Goal: Task Accomplishment & Management: Use online tool/utility

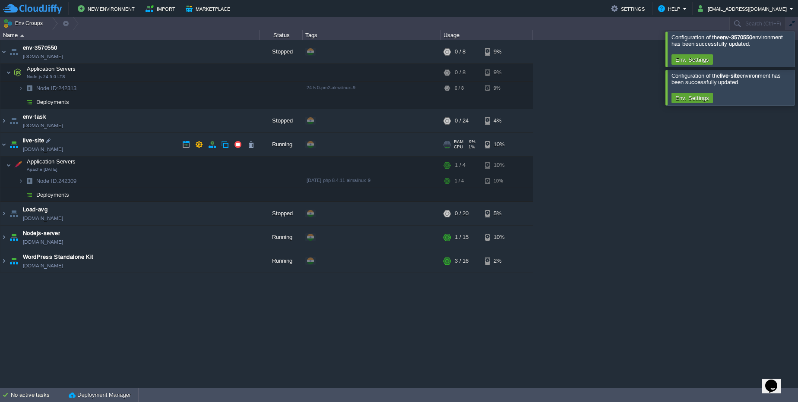
click at [45, 149] on link "[DOMAIN_NAME]" at bounding box center [43, 149] width 40 height 9
click at [209, 145] on button "button" at bounding box center [212, 145] width 8 height 8
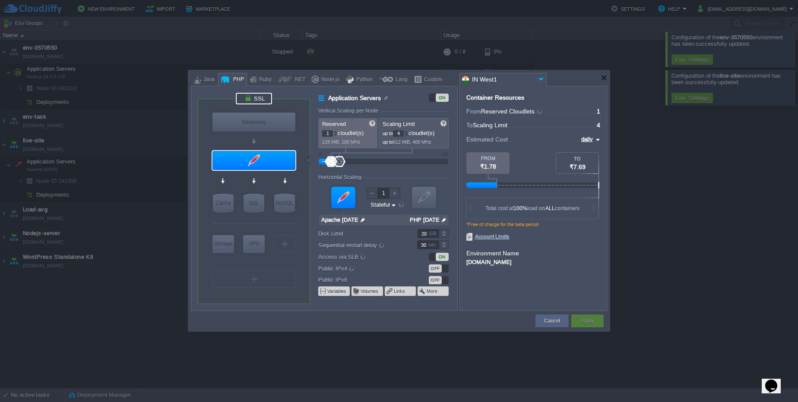
click at [266, 99] on div at bounding box center [254, 99] width 36 height 12
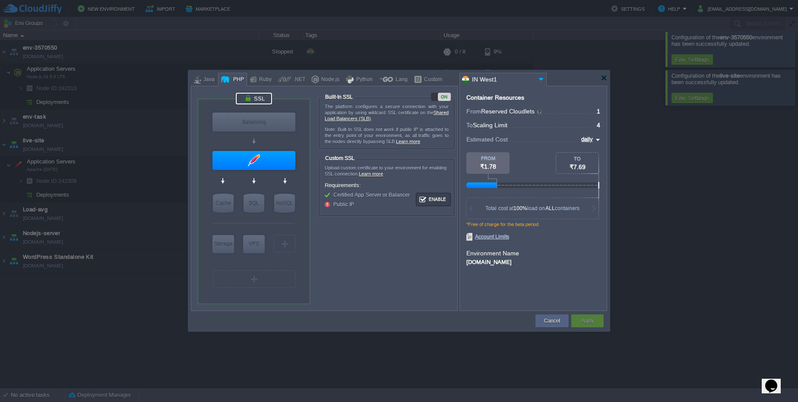
click at [441, 96] on div "ON" at bounding box center [444, 97] width 13 height 8
click at [593, 324] on button "Apply" at bounding box center [587, 321] width 13 height 9
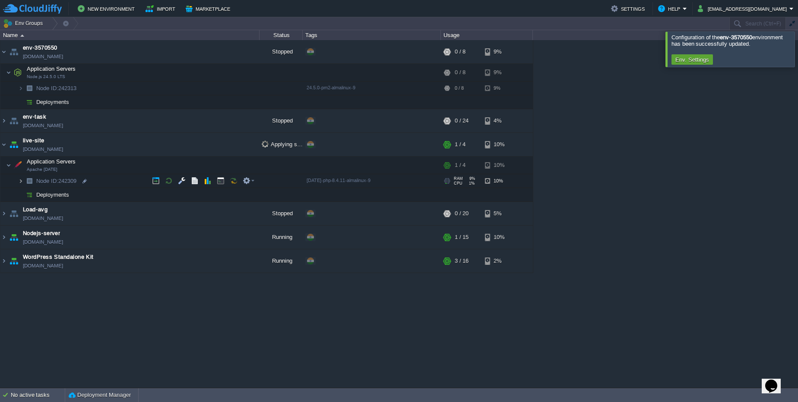
click at [21, 183] on img at bounding box center [20, 180] width 5 height 13
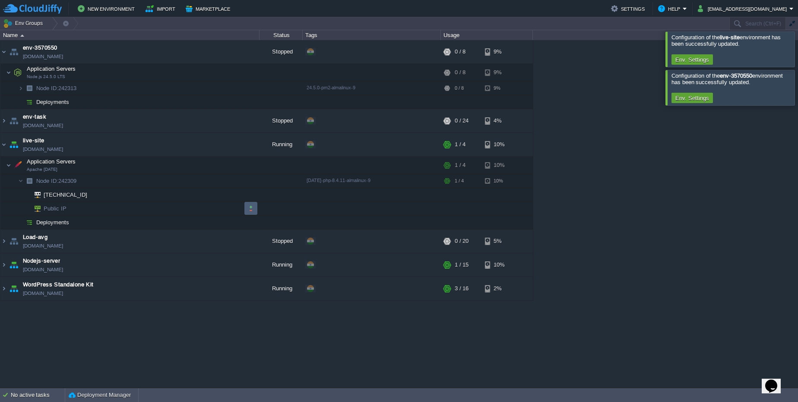
click at [246, 206] on td at bounding box center [250, 208] width 13 height 13
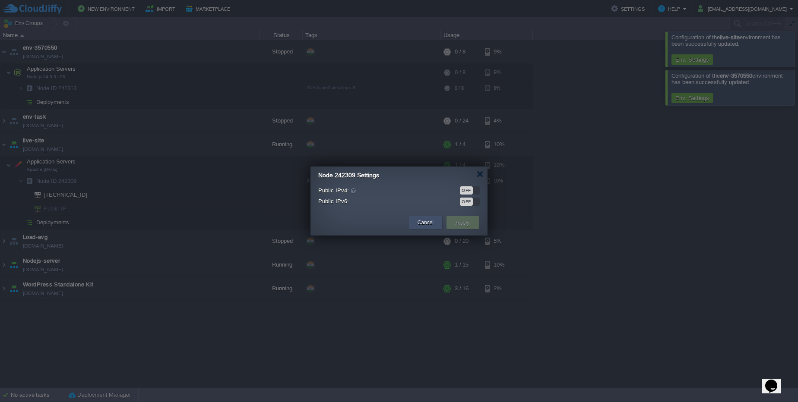
click at [434, 221] on div "Cancel" at bounding box center [425, 222] width 20 height 13
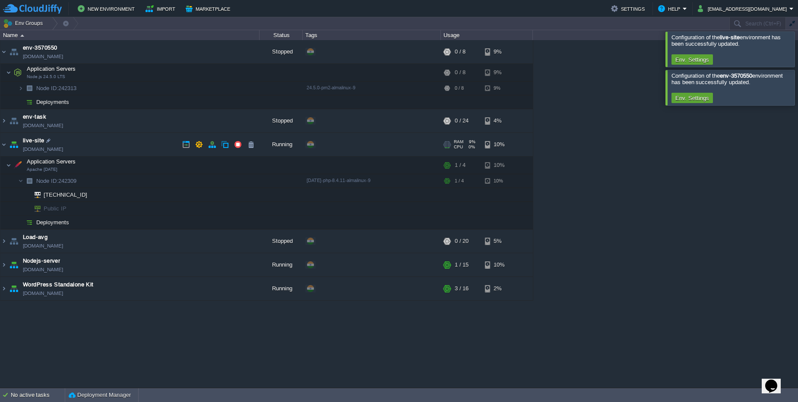
click at [60, 152] on link "[DOMAIN_NAME]" at bounding box center [43, 149] width 40 height 9
click at [251, 212] on td at bounding box center [250, 208] width 13 height 13
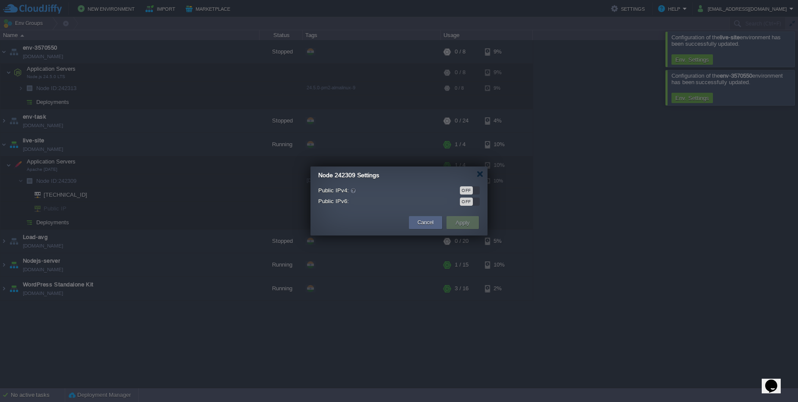
click at [470, 192] on div "OFF" at bounding box center [466, 190] width 13 height 8
click at [465, 225] on button "Apply" at bounding box center [462, 223] width 19 height 10
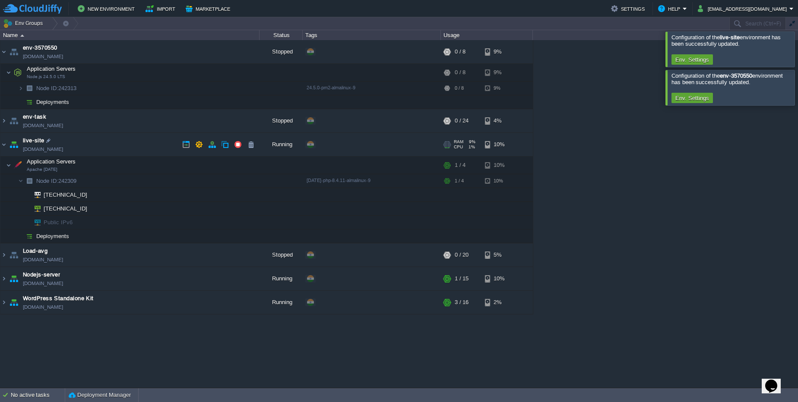
click at [44, 147] on link "[DOMAIN_NAME]" at bounding box center [43, 149] width 40 height 9
drag, startPoint x: 88, startPoint y: 208, endPoint x: 210, endPoint y: 165, distance: 129.4
click at [88, 208] on div at bounding box center [89, 209] width 8 height 8
type input "[TECHNICAL_ID]"
click at [143, 167] on button "button" at bounding box center [143, 165] width 8 height 8
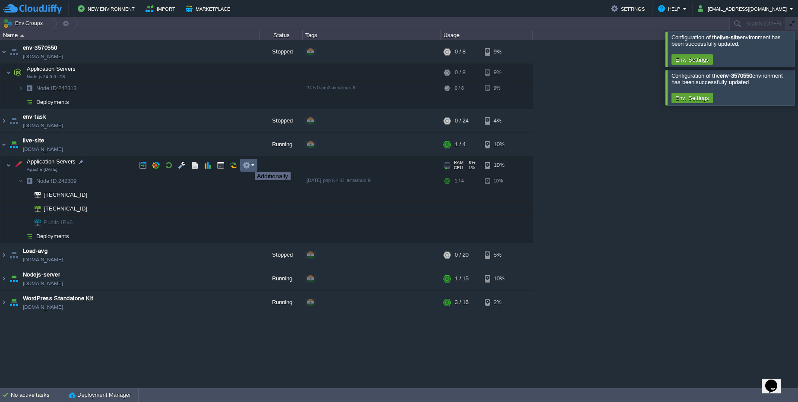
click at [248, 163] on button "button" at bounding box center [247, 165] width 8 height 8
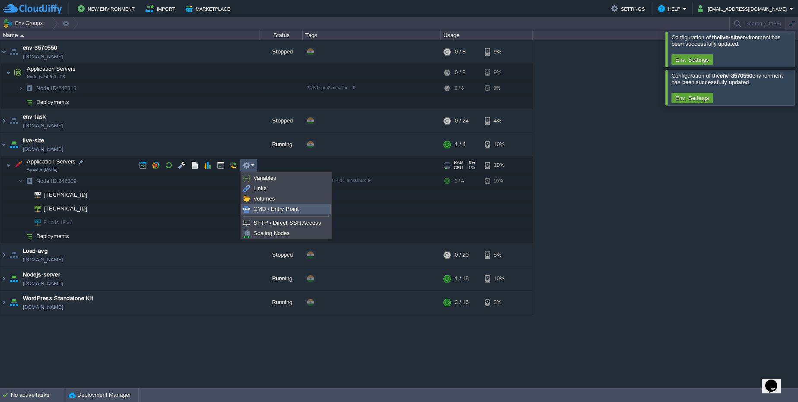
click at [283, 209] on span "CMD / Entry Point" at bounding box center [275, 209] width 45 height 6
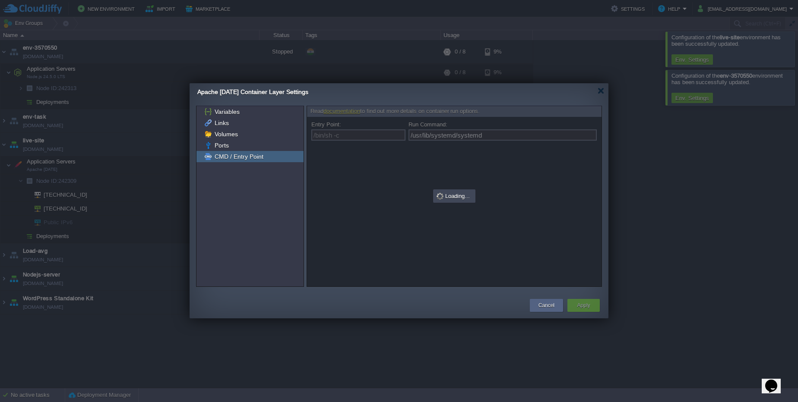
type input "/bin/sh -c"
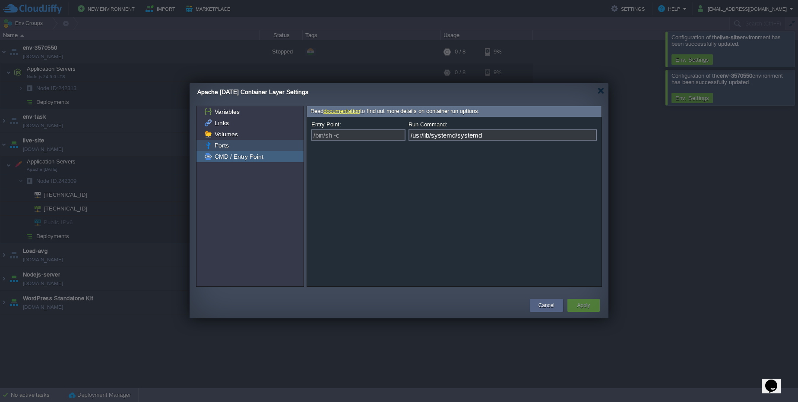
click at [225, 146] on span "Ports" at bounding box center [221, 146] width 17 height 8
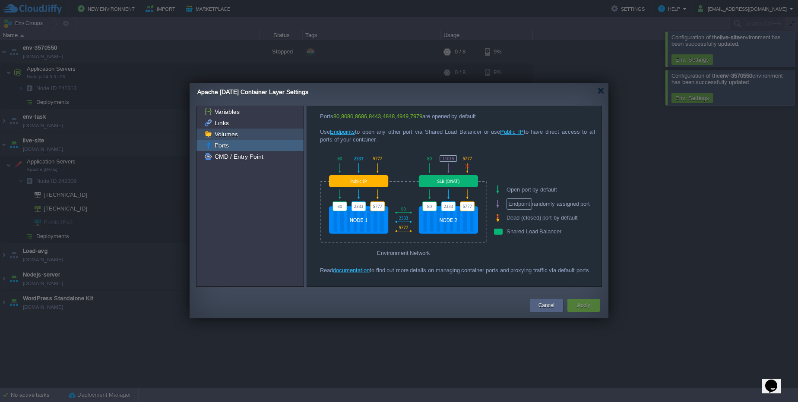
click at [226, 132] on span "Volumes" at bounding box center [226, 134] width 26 height 8
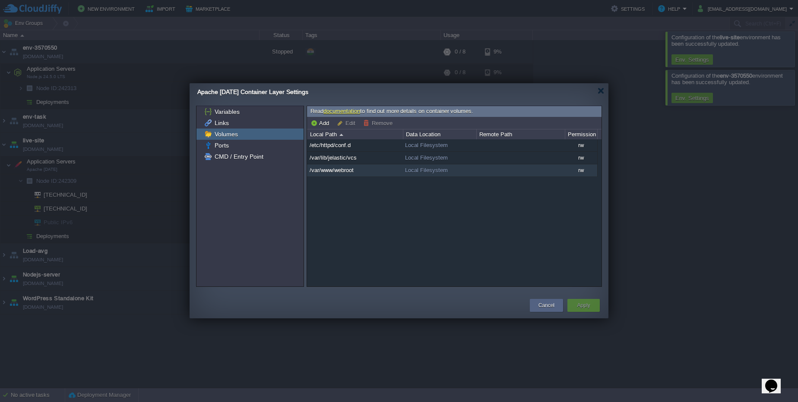
click at [555, 172] on td at bounding box center [520, 170] width 88 height 13
click at [347, 123] on button "Edit" at bounding box center [347, 123] width 21 height 8
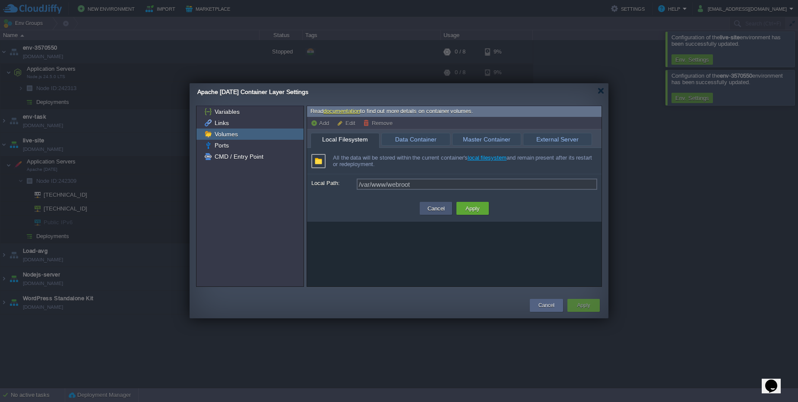
click at [439, 208] on button "Cancel" at bounding box center [436, 208] width 22 height 10
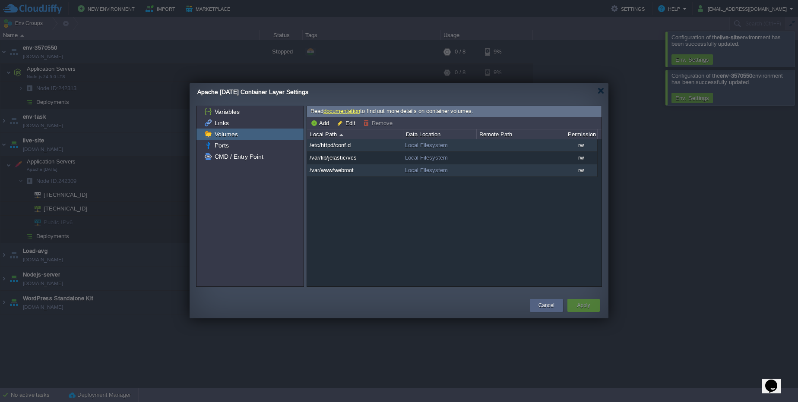
click at [384, 144] on td "/etc/httpd/conf.d" at bounding box center [355, 145] width 96 height 13
drag, startPoint x: 371, startPoint y: 144, endPoint x: 347, endPoint y: 193, distance: 55.0
click at [347, 193] on div "/etc/httpd/conf.d Local Filesystem rw /var/lib/jelastic/vcs Local Filesystem rw…" at bounding box center [454, 212] width 294 height 147
click at [540, 311] on div "Cancel" at bounding box center [546, 305] width 20 height 13
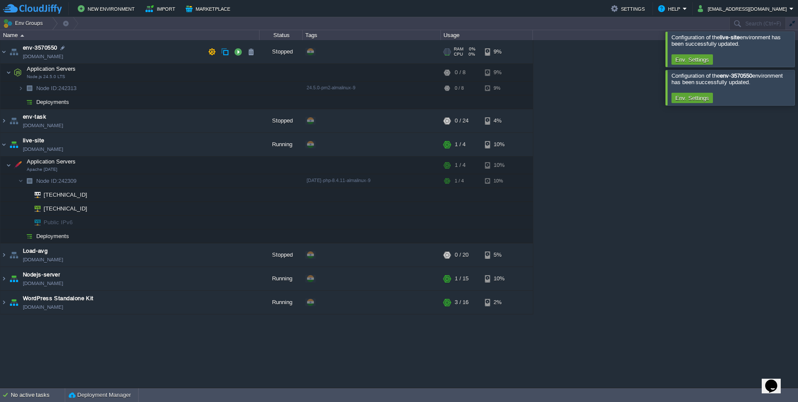
click at [44, 58] on link "[DOMAIN_NAME]" at bounding box center [43, 56] width 40 height 9
click at [54, 147] on link "[DOMAIN_NAME]" at bounding box center [43, 149] width 40 height 9
click at [194, 182] on button "button" at bounding box center [195, 181] width 8 height 8
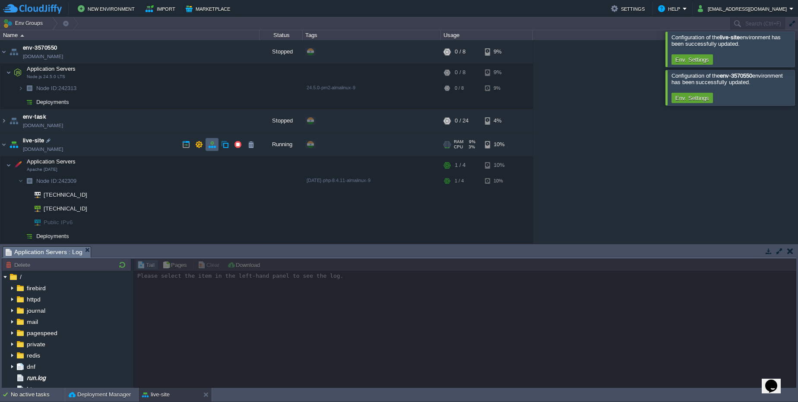
click at [208, 142] on button "button" at bounding box center [212, 145] width 8 height 8
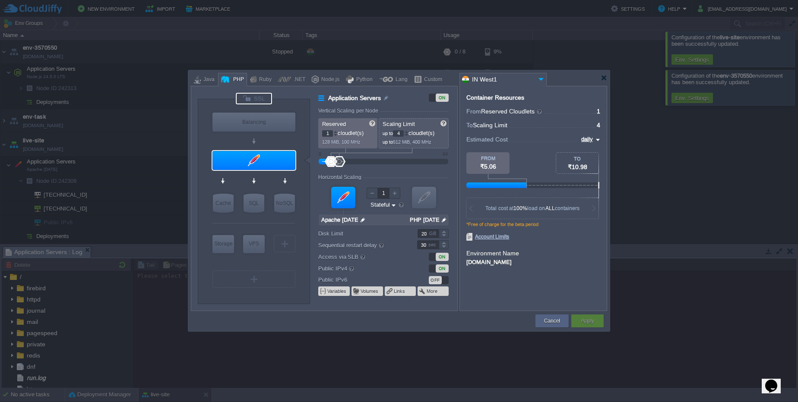
click at [264, 98] on div at bounding box center [254, 99] width 36 height 12
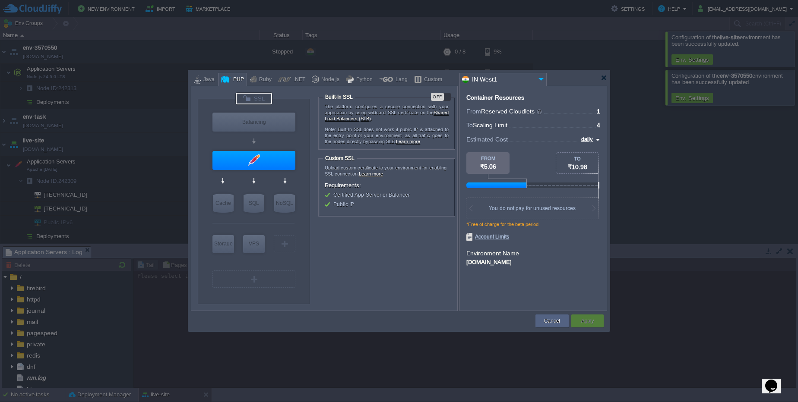
type input "Apache [DATE]"
click at [563, 320] on div "Cancel" at bounding box center [551, 321] width 33 height 13
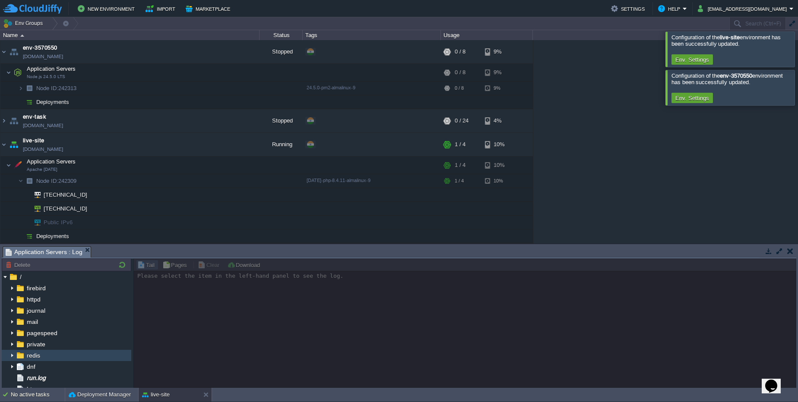
click at [11, 356] on img at bounding box center [12, 355] width 7 height 11
click at [11, 300] on img at bounding box center [12, 299] width 7 height 11
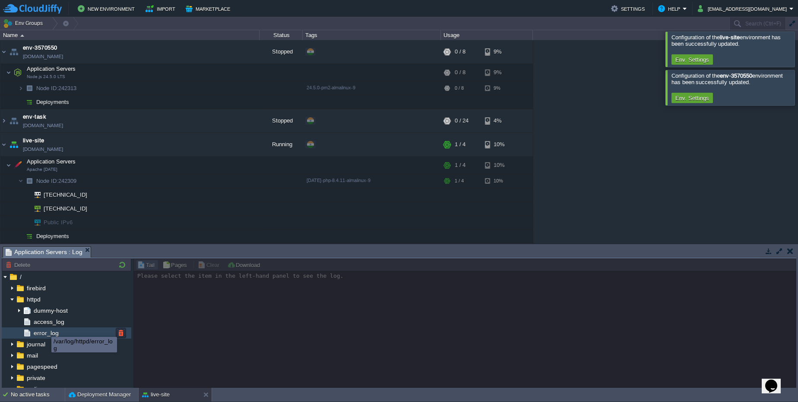
click at [44, 332] on span "error_log" at bounding box center [46, 333] width 28 height 8
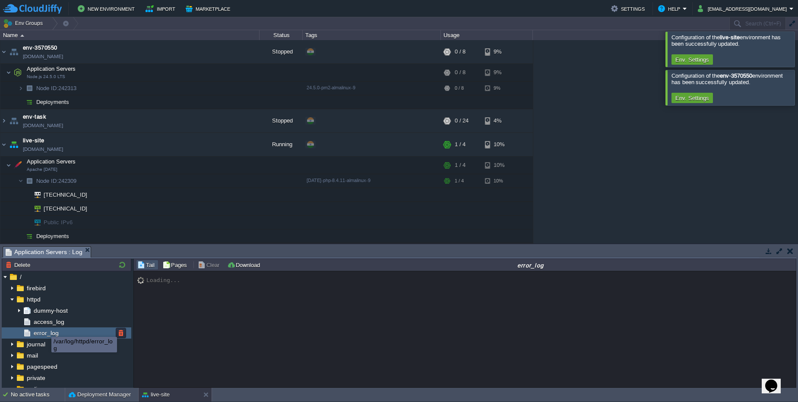
click at [44, 332] on span "error_log" at bounding box center [46, 333] width 28 height 8
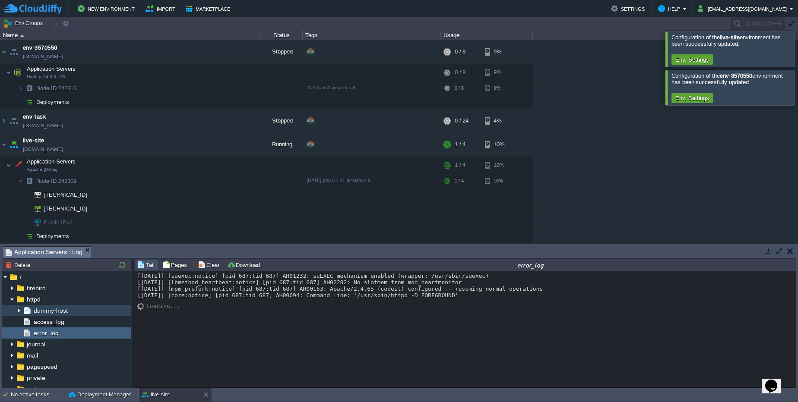
click at [22, 315] on img at bounding box center [19, 310] width 7 height 11
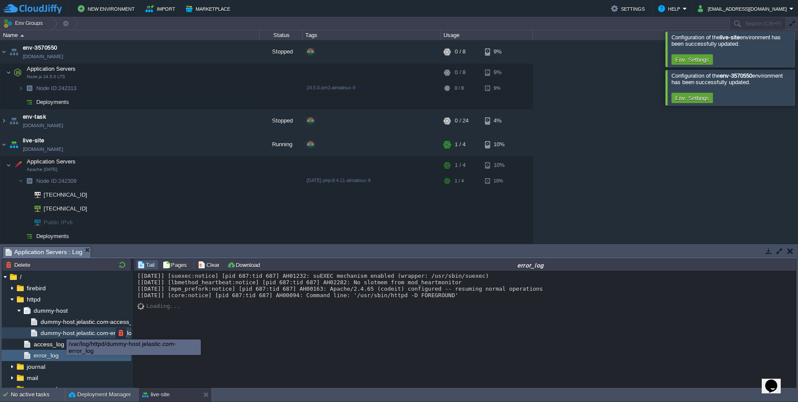
click at [60, 332] on span "dummy-host.jelastic.com-error_log" at bounding box center [88, 333] width 98 height 8
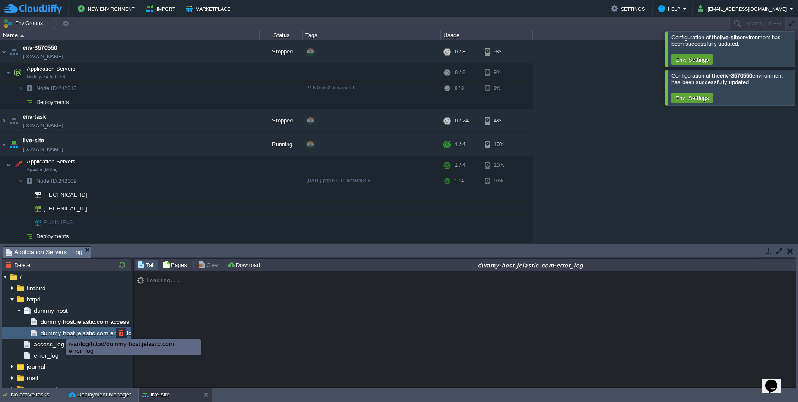
click at [60, 332] on span "dummy-host.jelastic.com-error_log" at bounding box center [88, 333] width 98 height 8
click at [84, 211] on span "[TECHNICAL_ID]" at bounding box center [66, 208] width 46 height 13
click at [92, 211] on div at bounding box center [89, 209] width 8 height 8
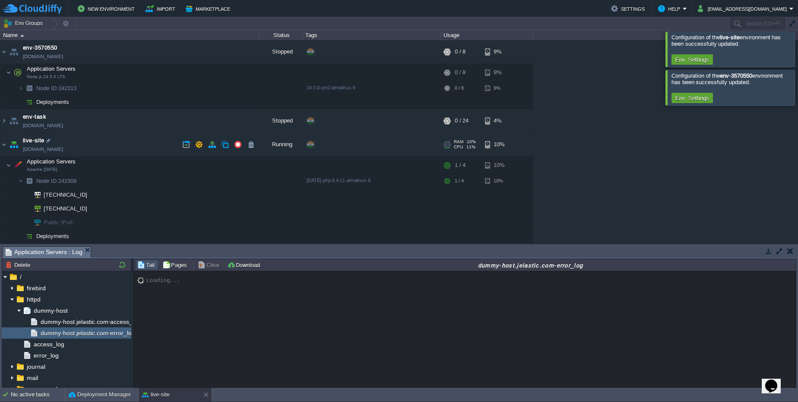
click at [63, 150] on link "[DOMAIN_NAME]" at bounding box center [43, 149] width 40 height 9
click at [43, 148] on link "[DOMAIN_NAME]" at bounding box center [43, 149] width 40 height 9
click at [82, 183] on div at bounding box center [85, 181] width 8 height 8
click at [60, 150] on link "[DOMAIN_NAME]" at bounding box center [43, 149] width 40 height 9
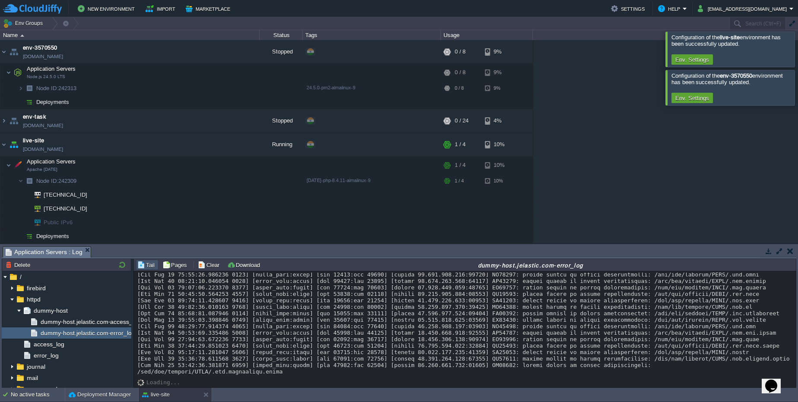
scroll to position [131, 0]
click at [60, 150] on link "[DOMAIN_NAME]" at bounding box center [43, 149] width 40 height 9
click at [57, 151] on link "[DOMAIN_NAME]" at bounding box center [43, 149] width 40 height 9
click at [87, 181] on div at bounding box center [85, 181] width 8 height 8
type input "242309"
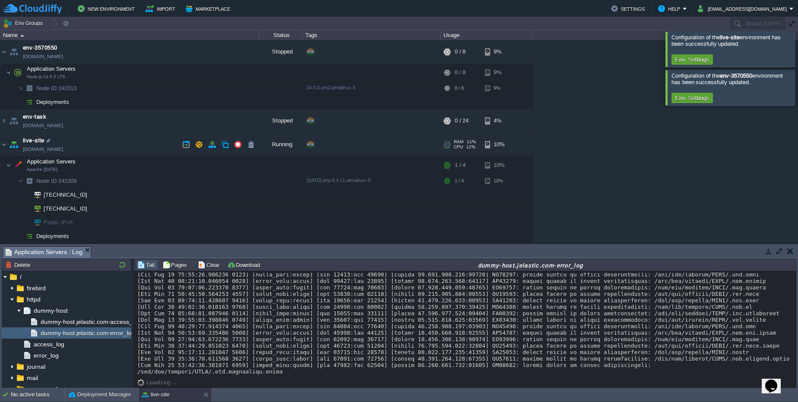
click at [63, 148] on link "[DOMAIN_NAME]" at bounding box center [43, 149] width 40 height 9
click at [86, 208] on div at bounding box center [89, 209] width 8 height 8
click at [95, 210] on td "[TECHNICAL_ID]" at bounding box center [129, 209] width 259 height 14
click at [88, 209] on div at bounding box center [89, 209] width 8 height 8
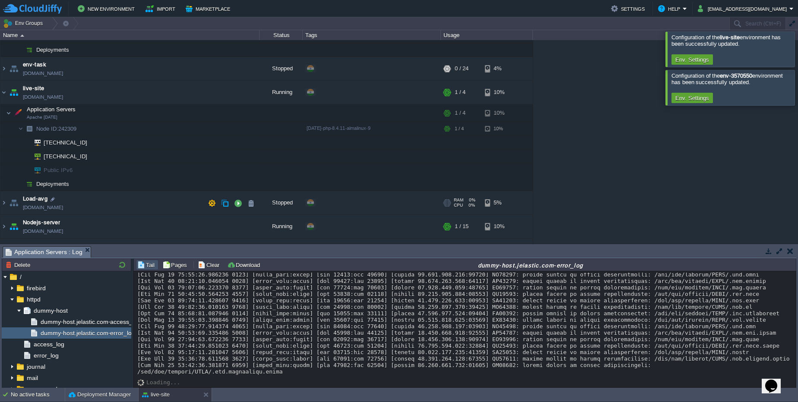
scroll to position [71, 0]
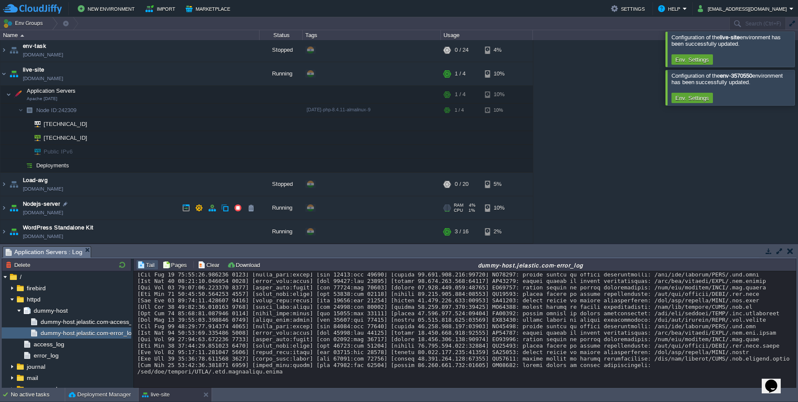
click at [54, 215] on link "[DOMAIN_NAME]" at bounding box center [43, 212] width 40 height 9
click at [3, 207] on img at bounding box center [3, 207] width 7 height 23
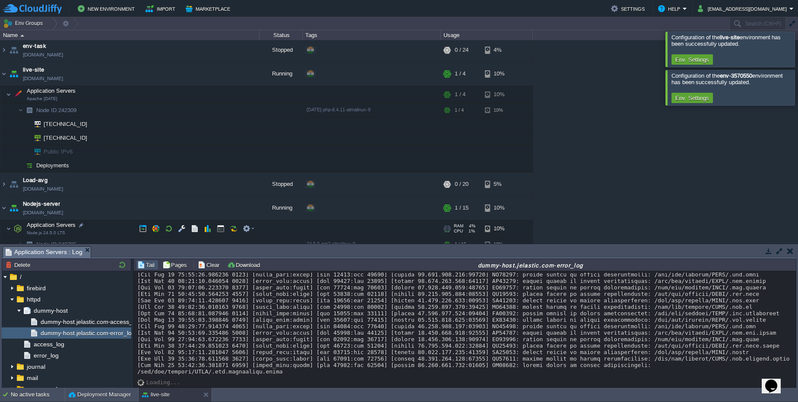
scroll to position [116, 0]
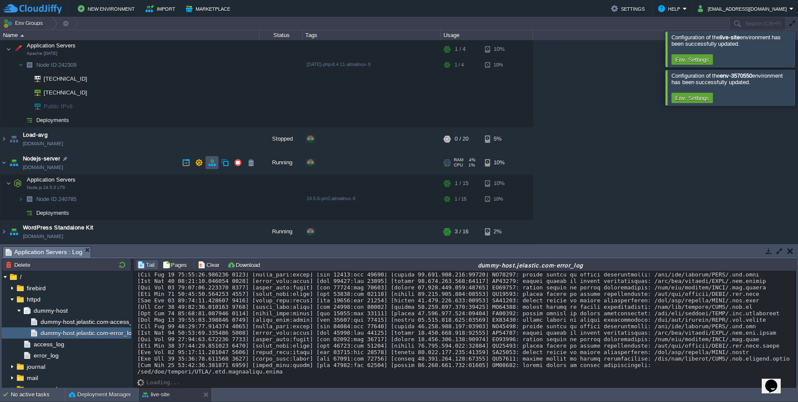
click at [211, 163] on button "button" at bounding box center [212, 163] width 8 height 8
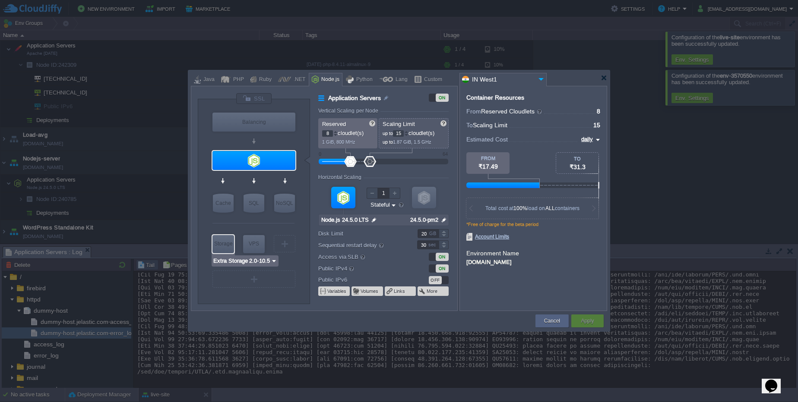
type input "AlmaLinux 9.6"
click at [559, 318] on button "Cancel" at bounding box center [552, 321] width 16 height 9
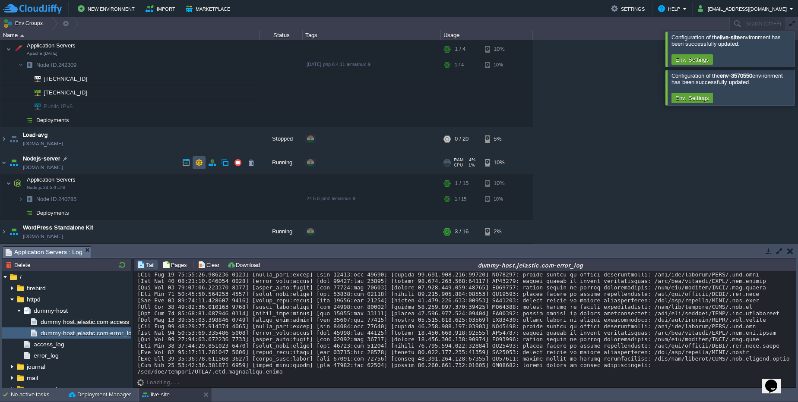
click at [202, 161] on button "button" at bounding box center [199, 163] width 8 height 8
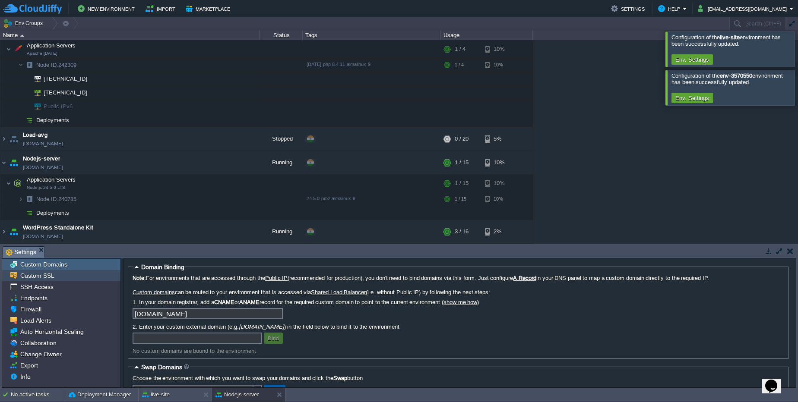
click at [32, 276] on span "Custom SSL" at bounding box center [37, 276] width 37 height 8
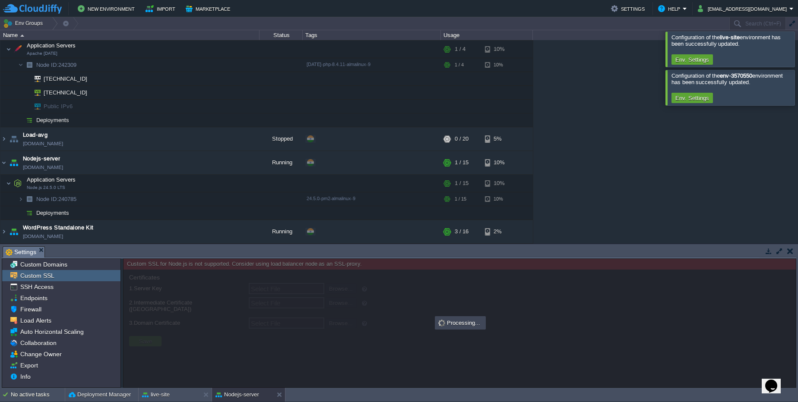
type input "Select File"
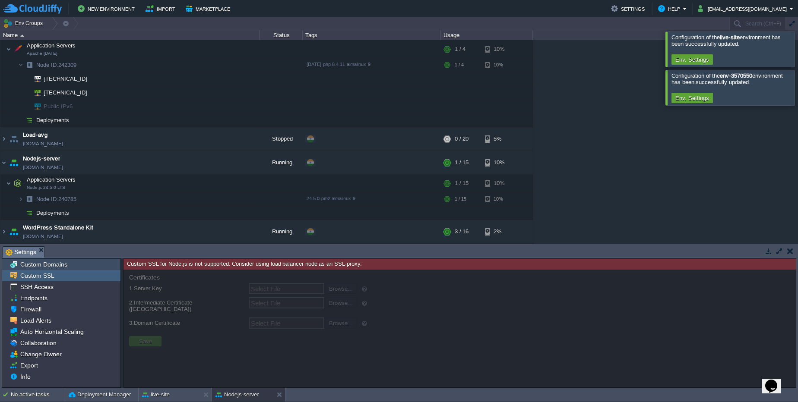
click at [30, 259] on div "Custom Domains" at bounding box center [61, 264] width 118 height 11
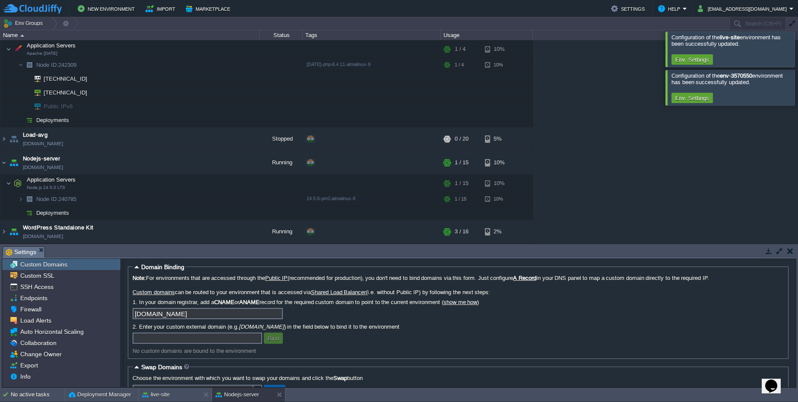
click at [157, 335] on input "text" at bounding box center [197, 338] width 129 height 11
type input "[DOMAIN_NAME]"
click at [271, 338] on button "Bind" at bounding box center [273, 339] width 16 height 8
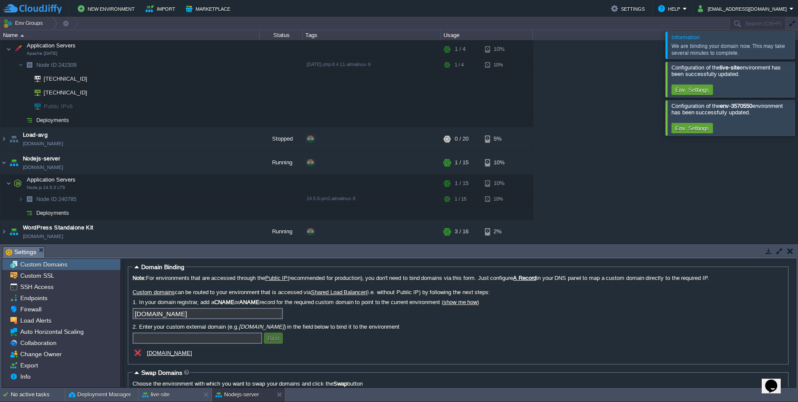
click at [178, 355] on u "[DOMAIN_NAME]" at bounding box center [169, 353] width 45 height 6
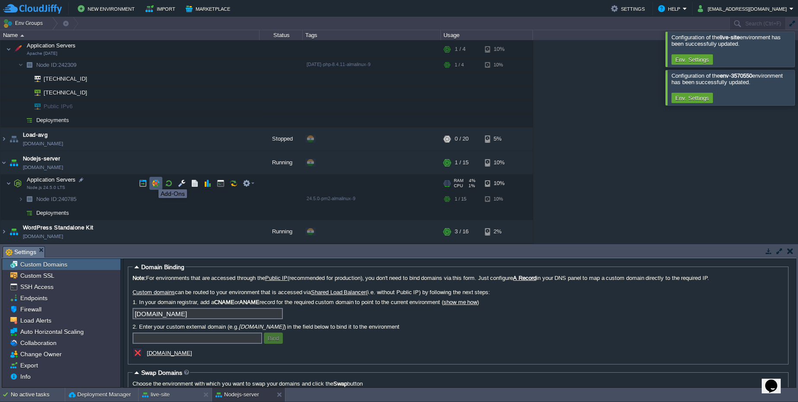
click at [156, 181] on button "button" at bounding box center [156, 184] width 8 height 8
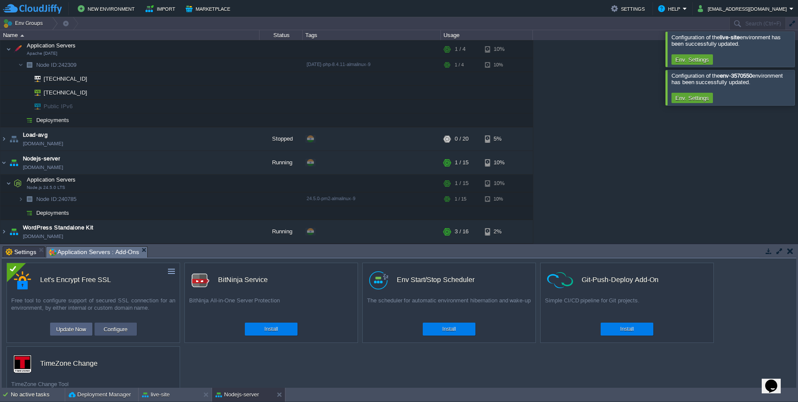
click at [124, 332] on button "Configure" at bounding box center [115, 329] width 29 height 10
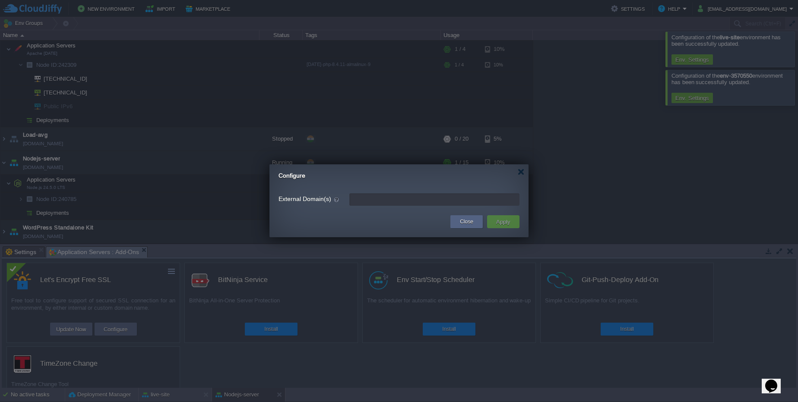
click at [394, 199] on input "External Domain(s)" at bounding box center [434, 199] width 170 height 13
type input "[DOMAIN_NAME]"
click at [507, 223] on button "Apply" at bounding box center [502, 222] width 19 height 10
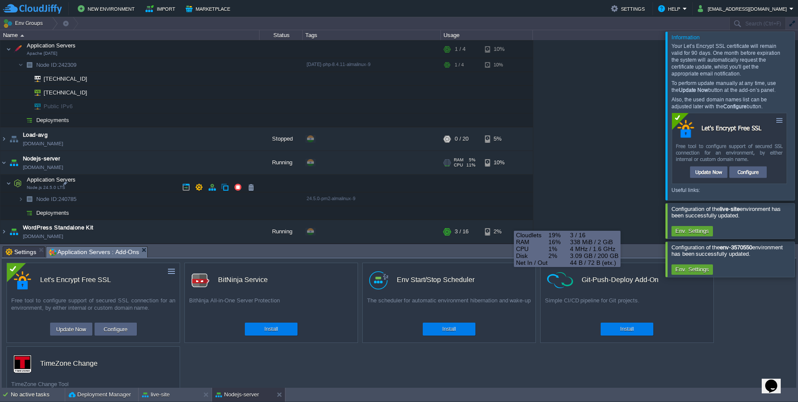
scroll to position [71, 0]
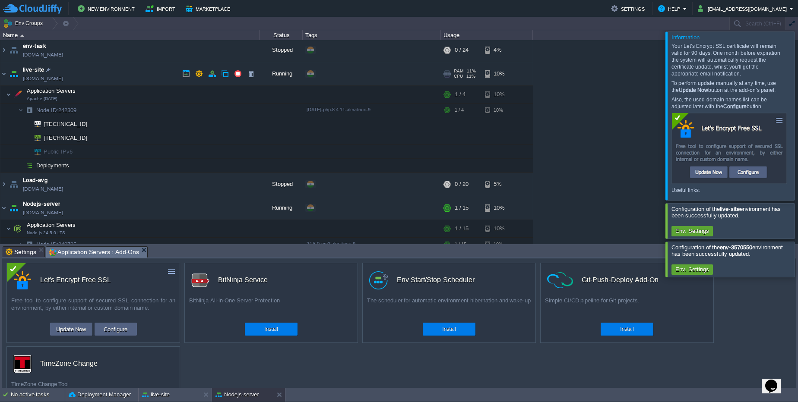
click at [61, 81] on link "[DOMAIN_NAME]" at bounding box center [43, 78] width 40 height 9
click at [167, 270] on td at bounding box center [171, 271] width 10 height 10
click at [152, 287] on link "Uninstall" at bounding box center [152, 284] width 48 height 10
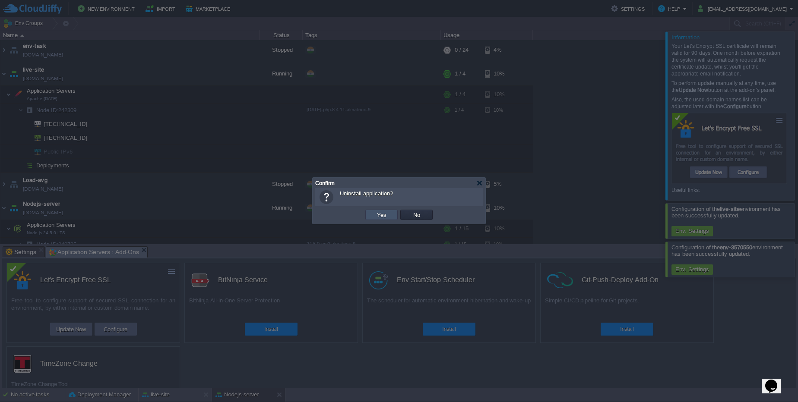
click at [374, 216] on button "Yes" at bounding box center [381, 215] width 15 height 8
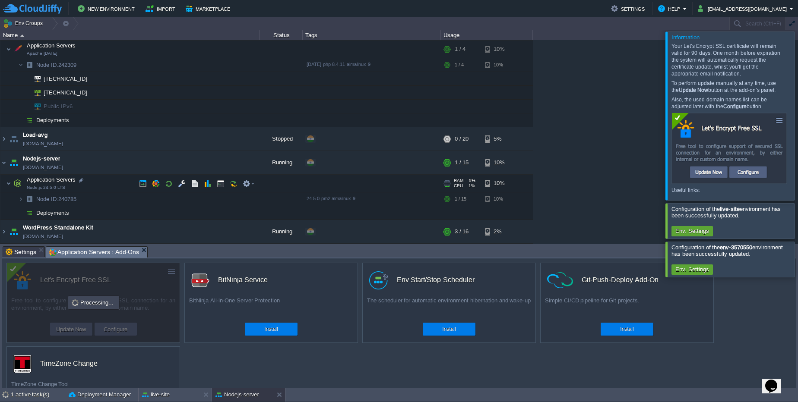
scroll to position [0, 0]
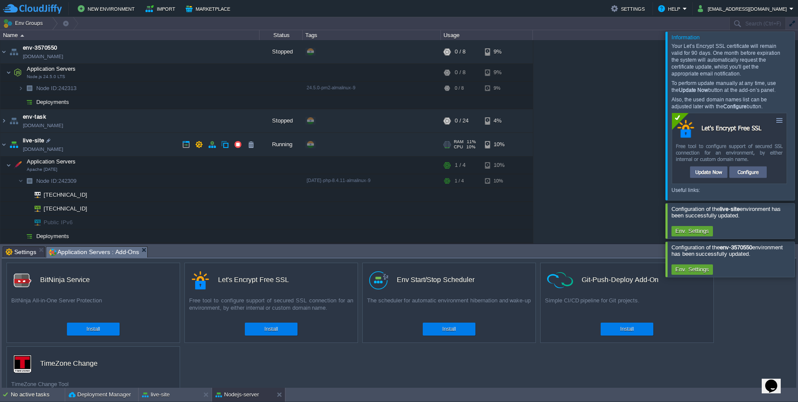
click at [51, 146] on link "[DOMAIN_NAME]" at bounding box center [43, 149] width 40 height 9
click at [277, 330] on button "Install" at bounding box center [270, 329] width 13 height 9
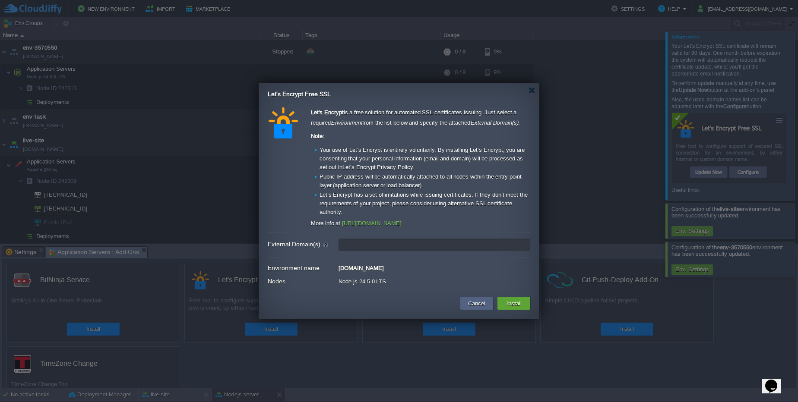
click at [353, 244] on input "External Domain(s)" at bounding box center [434, 245] width 192 height 13
type input "[DOMAIN_NAME]"
click at [504, 303] on button "Install" at bounding box center [514, 303] width 20 height 10
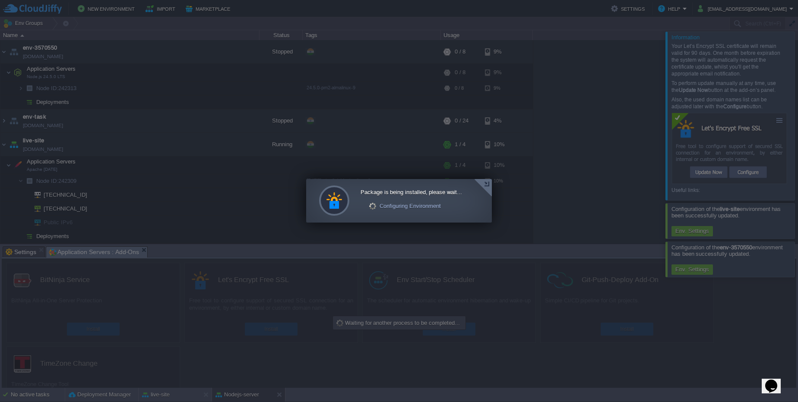
click at [491, 186] on div at bounding box center [483, 188] width 18 height 18
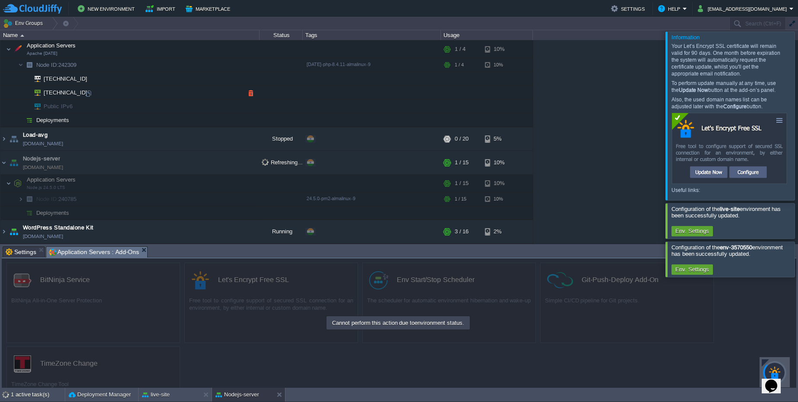
scroll to position [64, 0]
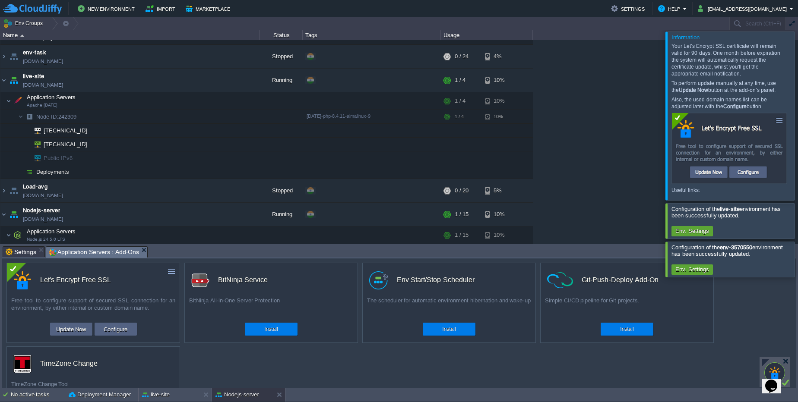
click at [761, 359] on div at bounding box center [774, 372] width 30 height 30
click at [762, 360] on div at bounding box center [764, 363] width 7 height 7
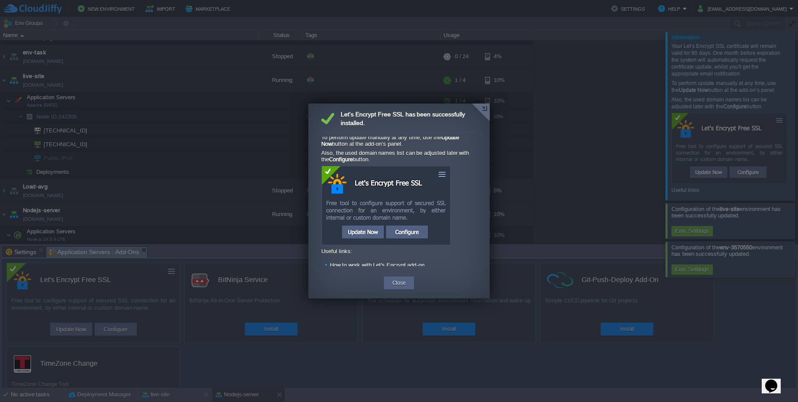
scroll to position [57, 0]
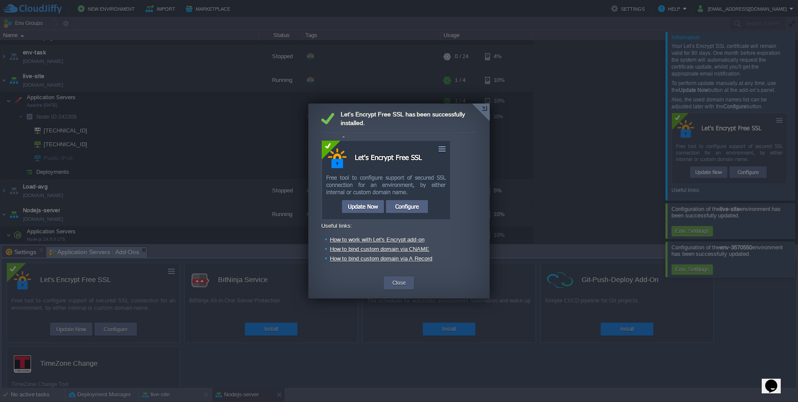
click at [389, 286] on div "Close" at bounding box center [399, 283] width 31 height 13
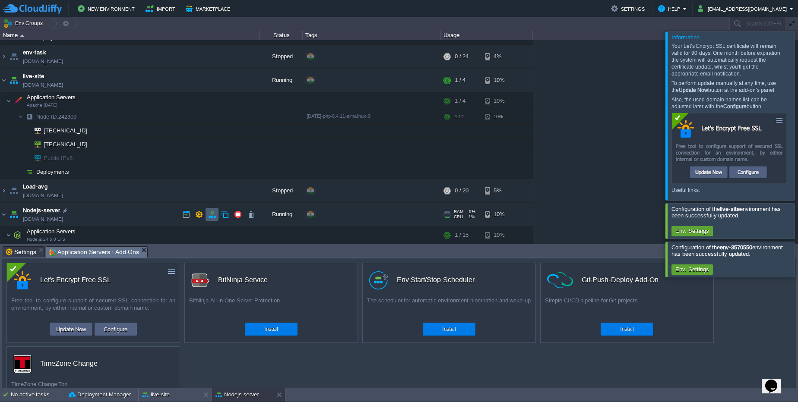
scroll to position [116, 0]
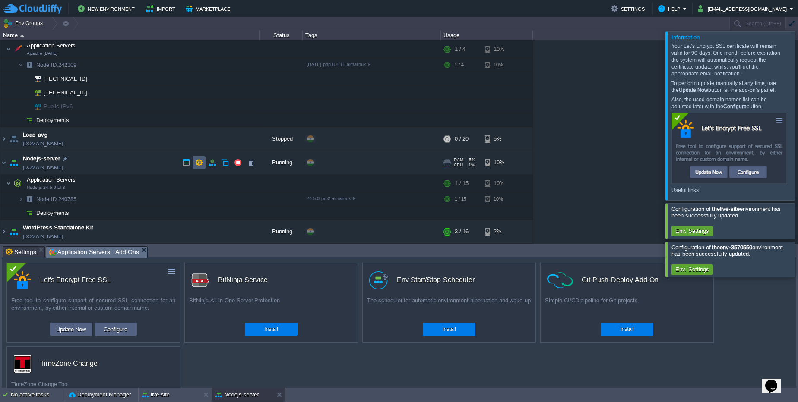
click at [199, 158] on td at bounding box center [199, 162] width 13 height 13
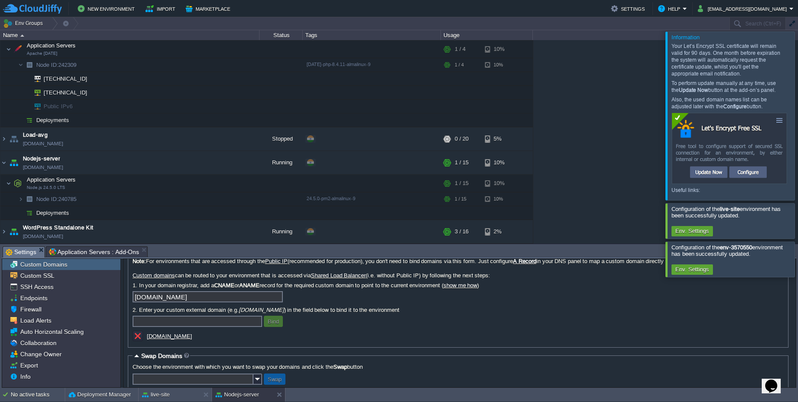
scroll to position [30, 0]
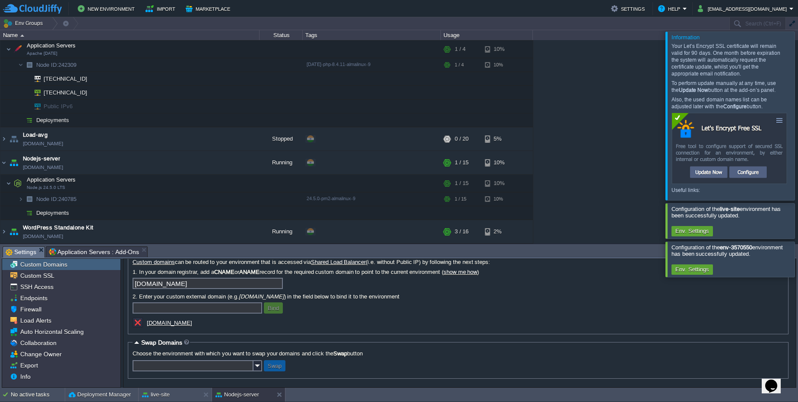
click at [173, 322] on u "[DOMAIN_NAME]" at bounding box center [169, 323] width 45 height 6
click at [6, 163] on img at bounding box center [3, 162] width 7 height 23
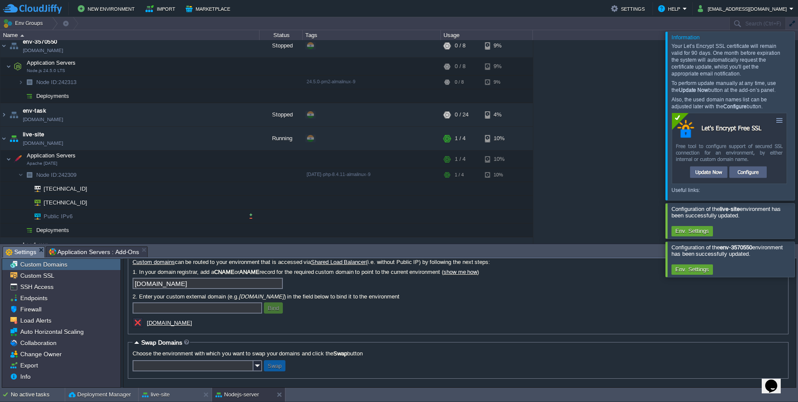
scroll to position [0, 0]
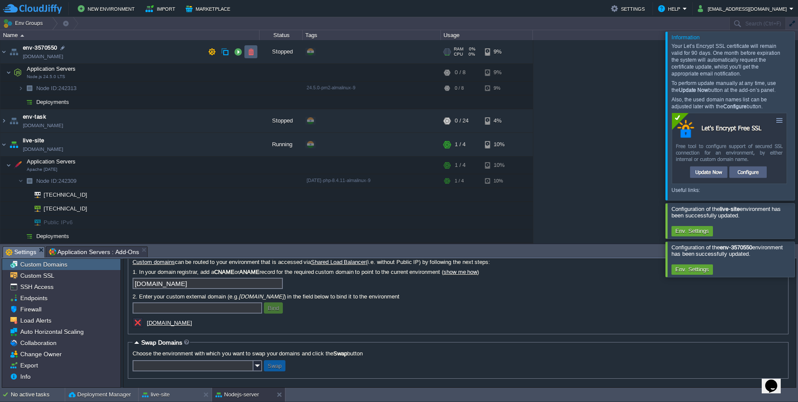
click at [255, 53] on td at bounding box center [250, 51] width 13 height 13
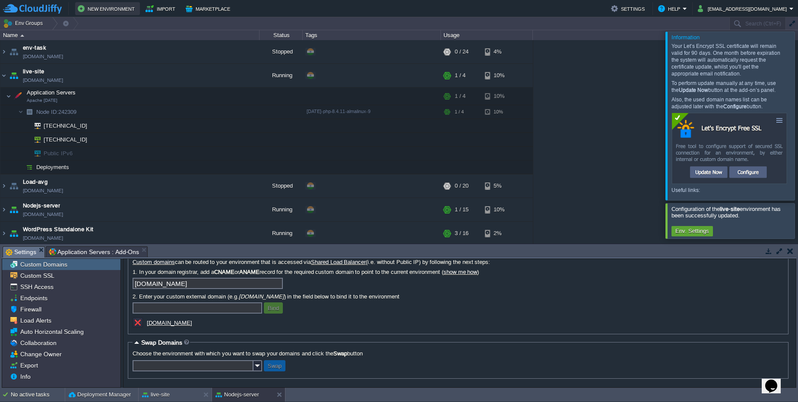
click at [117, 11] on button "New Environment" at bounding box center [108, 8] width 60 height 10
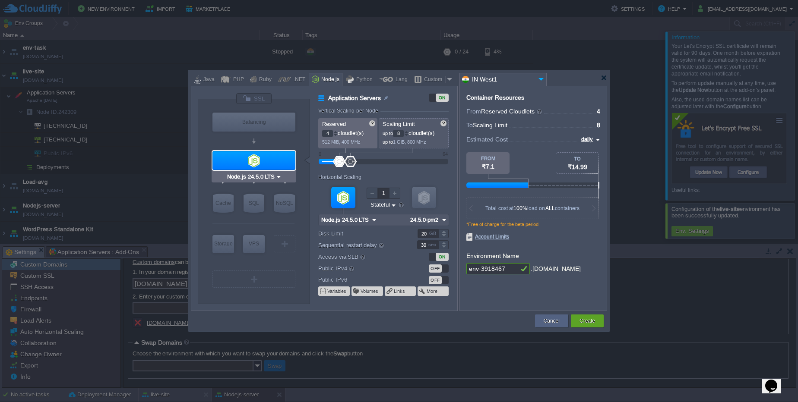
type input "NGINX 1.28.0"
click at [239, 78] on div "PHP" at bounding box center [236, 79] width 13 height 13
type input "Application Servers"
type input "1"
type input "4"
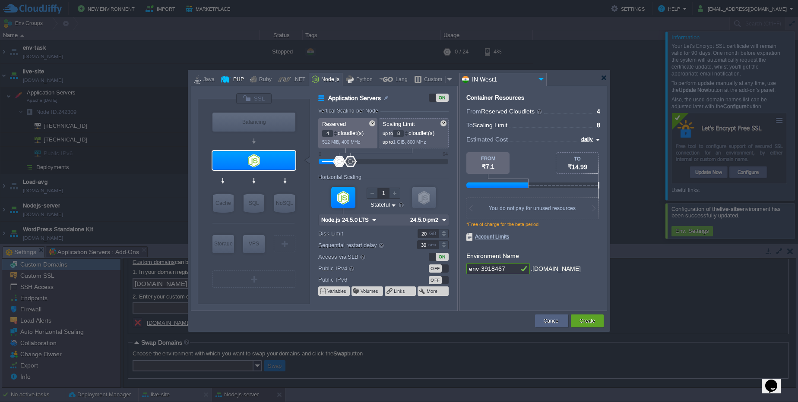
type input "Apache [DATE]"
type input "PHP [DATE]"
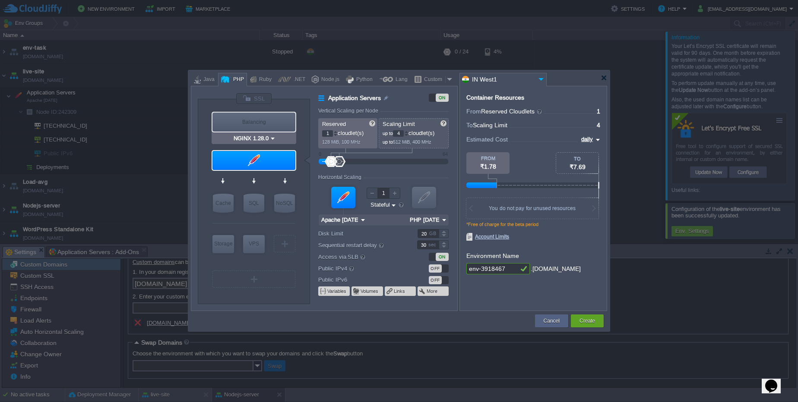
type input "Apache [DATE]"
click at [589, 319] on button "Create" at bounding box center [587, 321] width 16 height 9
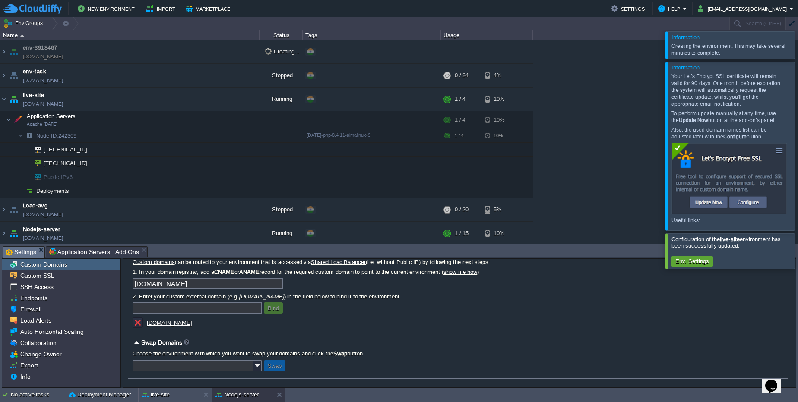
click at [797, 144] on div at bounding box center [808, 146] width 0 height 168
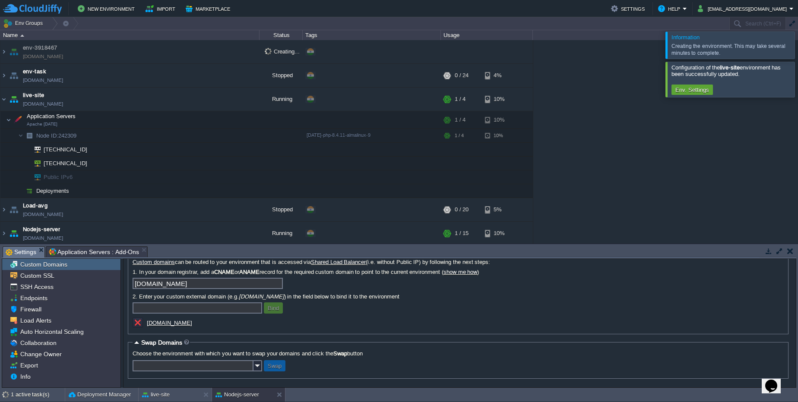
click at [797, 80] on div at bounding box center [808, 79] width 0 height 35
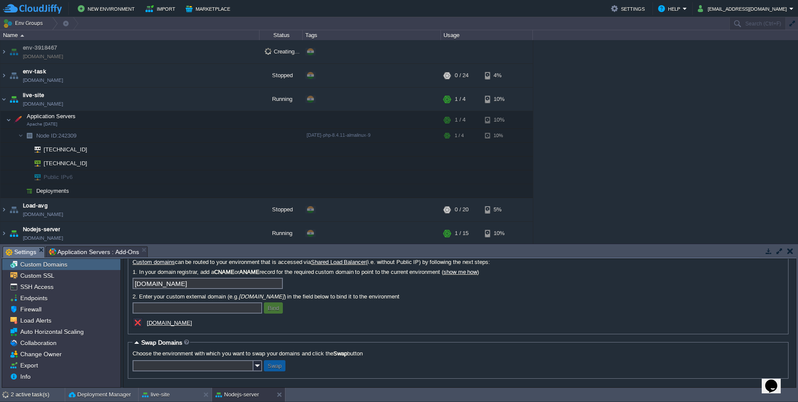
click at [790, 249] on button "button" at bounding box center [790, 251] width 6 height 8
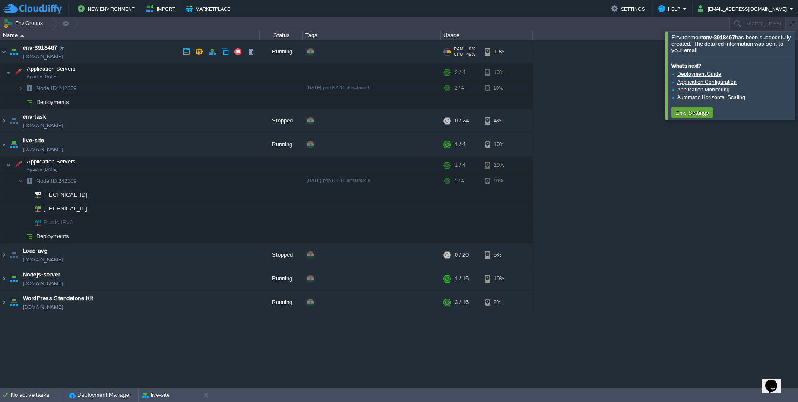
click at [48, 56] on link "[DOMAIN_NAME]" at bounding box center [43, 56] width 40 height 9
click at [22, 91] on img at bounding box center [20, 88] width 5 height 13
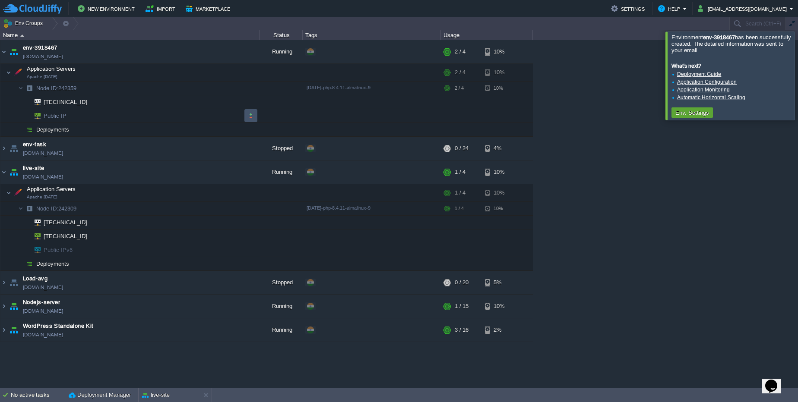
click at [251, 115] on button "button" at bounding box center [251, 116] width 8 height 8
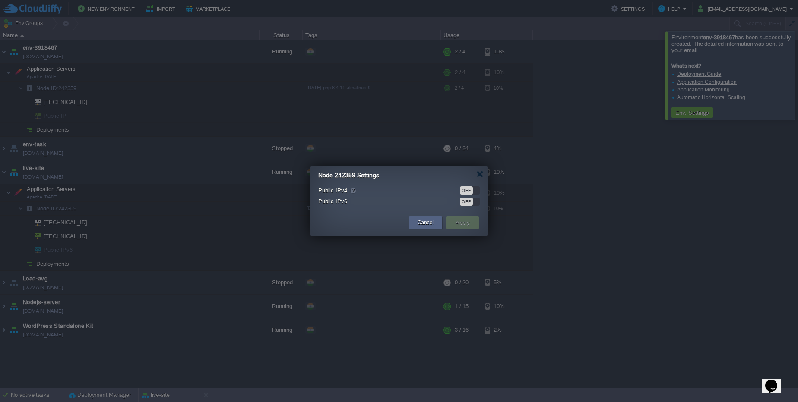
click at [467, 185] on div "Public IPv4: OFF Public IPv6: OFF" at bounding box center [398, 196] width 177 height 29
click at [466, 191] on div "OFF" at bounding box center [466, 190] width 13 height 8
click at [459, 212] on div "Cancel Apply" at bounding box center [398, 223] width 177 height 25
click at [458, 222] on button "Apply" at bounding box center [462, 223] width 19 height 10
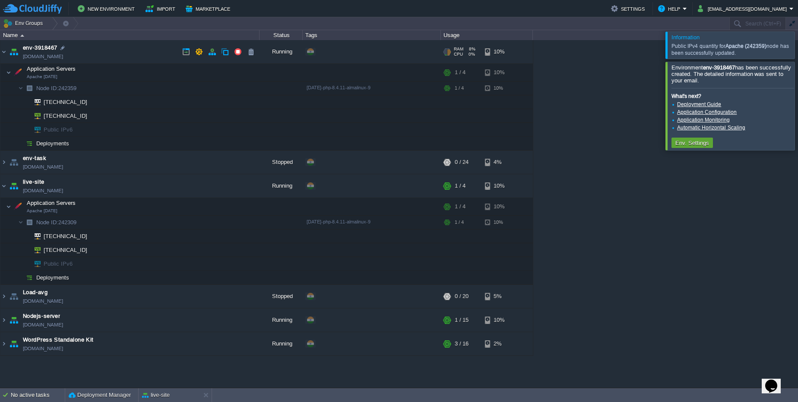
click at [58, 57] on link "[DOMAIN_NAME]" at bounding box center [43, 56] width 40 height 9
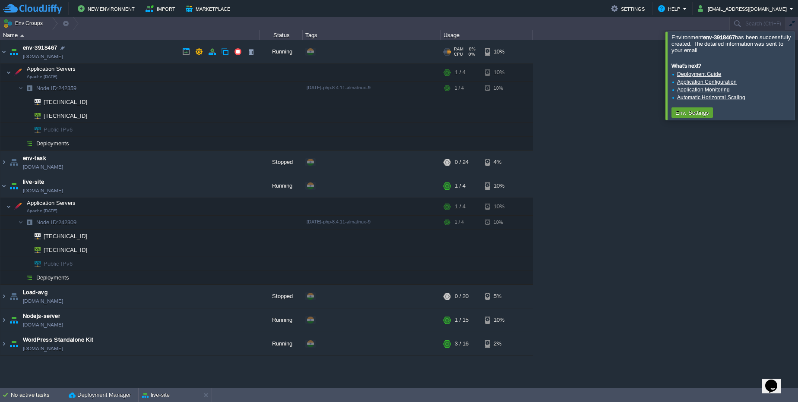
click at [60, 57] on link "[DOMAIN_NAME]" at bounding box center [43, 56] width 40 height 9
click at [154, 74] on button "button" at bounding box center [156, 73] width 8 height 8
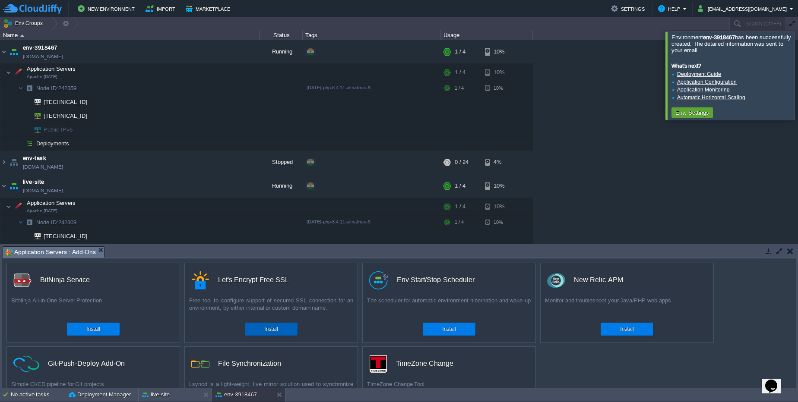
click at [287, 329] on div "Install" at bounding box center [271, 329] width 40 height 13
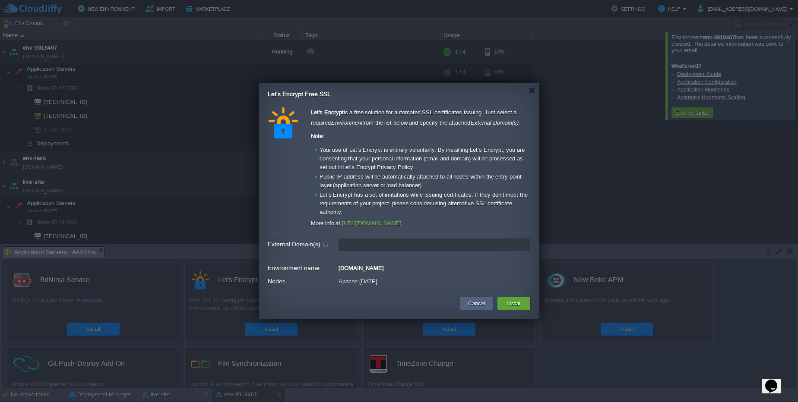
click at [375, 247] on input "External Domain(s)" at bounding box center [434, 245] width 192 height 13
paste input "[TECHNICAL_ID]"
type input "[TECHNICAL_ID]"
type input "leave blank to get a test certificate for this environment domain"
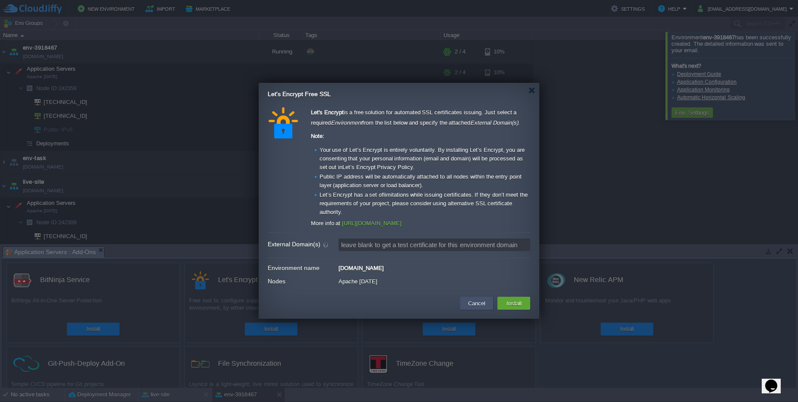
click at [473, 300] on button "Cancel" at bounding box center [476, 303] width 22 height 10
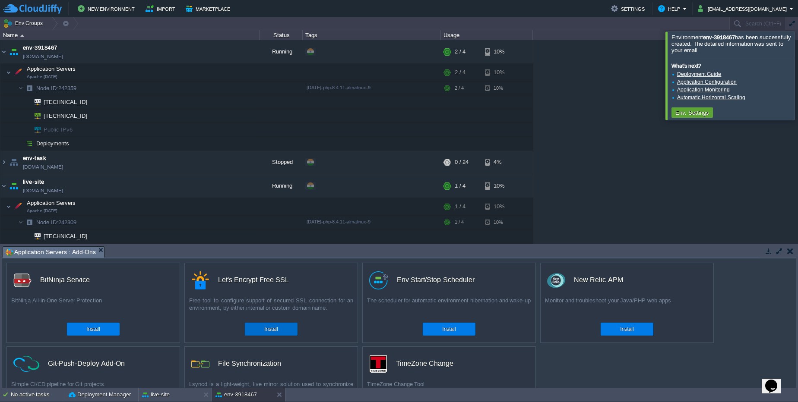
click at [277, 328] on button "Install" at bounding box center [270, 329] width 13 height 9
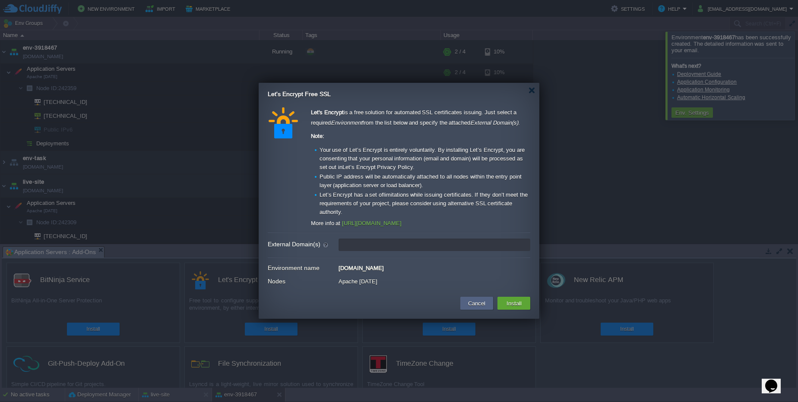
click at [411, 242] on input "External Domain(s)" at bounding box center [434, 245] width 192 height 13
paste input "[URL][DOMAIN_NAME]"
type input "[DOMAIN_NAME]"
click at [508, 303] on button "Install" at bounding box center [514, 303] width 20 height 10
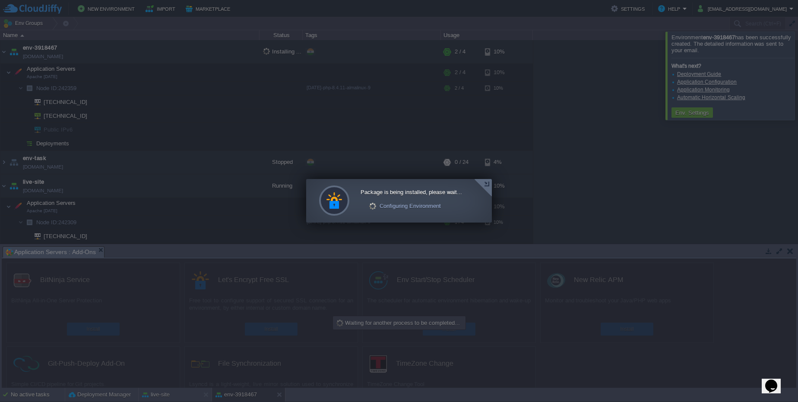
click at [487, 182] on div at bounding box center [483, 188] width 18 height 18
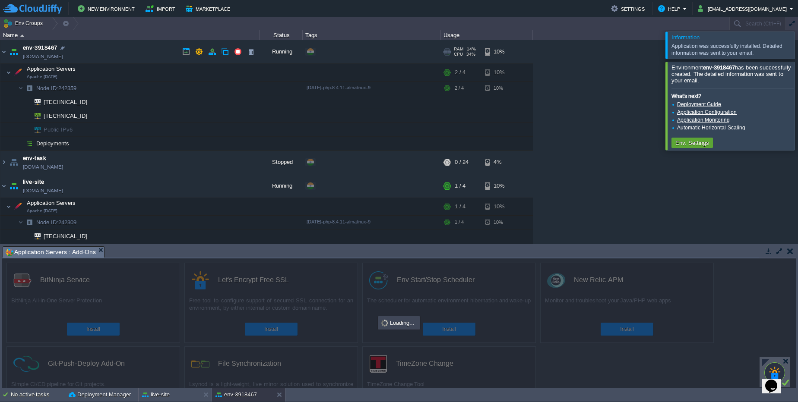
click at [47, 57] on link "[DOMAIN_NAME]" at bounding box center [43, 56] width 40 height 9
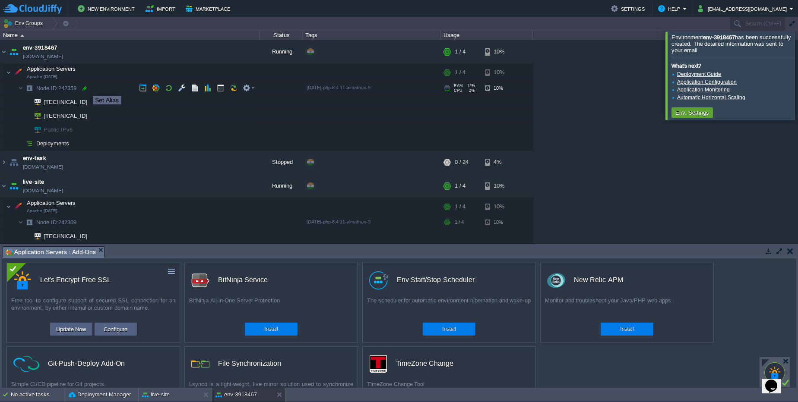
click at [85, 89] on div at bounding box center [85, 89] width 8 height 8
type input "242359"
click at [239, 191] on td at bounding box center [237, 186] width 13 height 13
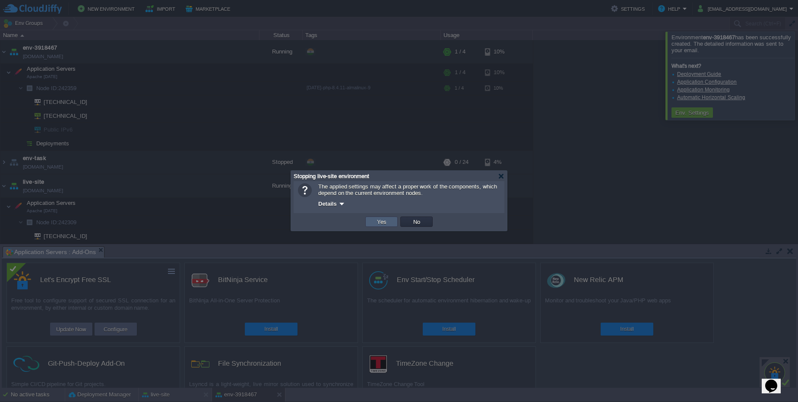
click at [375, 221] on button "Yes" at bounding box center [381, 222] width 15 height 8
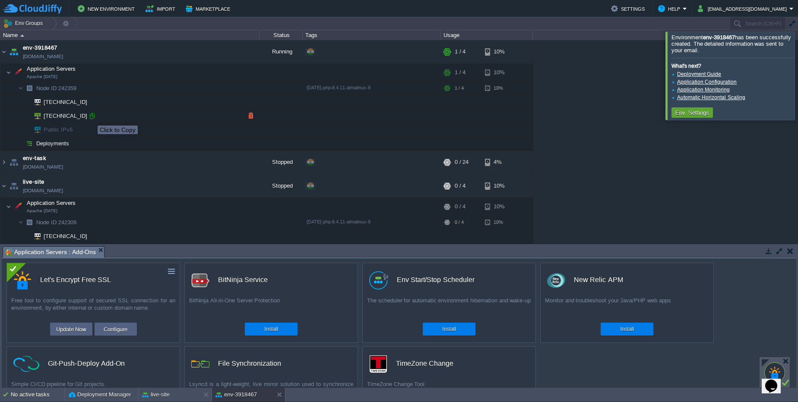
click at [91, 118] on div at bounding box center [92, 116] width 8 height 8
type input "[TECHNICAL_ID]"
click at [797, 72] on div at bounding box center [808, 76] width 0 height 88
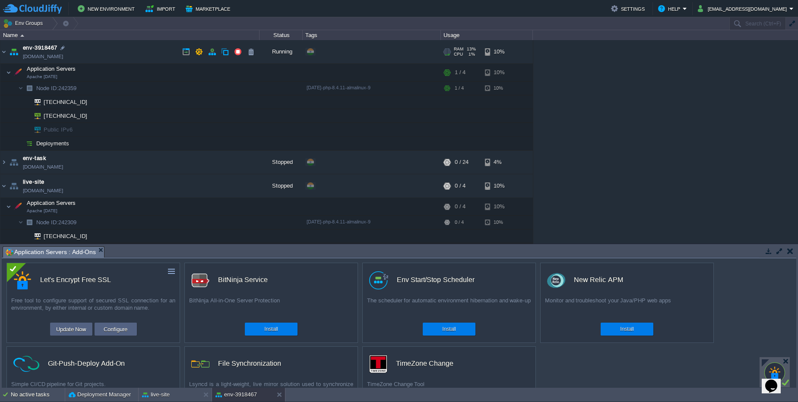
click at [58, 57] on link "[DOMAIN_NAME]" at bounding box center [43, 56] width 40 height 9
